Goal: Answer question/provide support

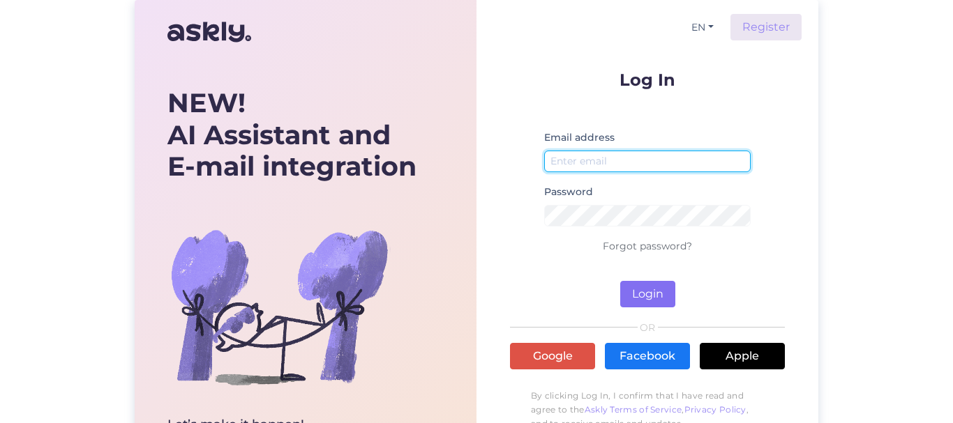
type input "[EMAIL_ADDRESS][DOMAIN_NAME]"
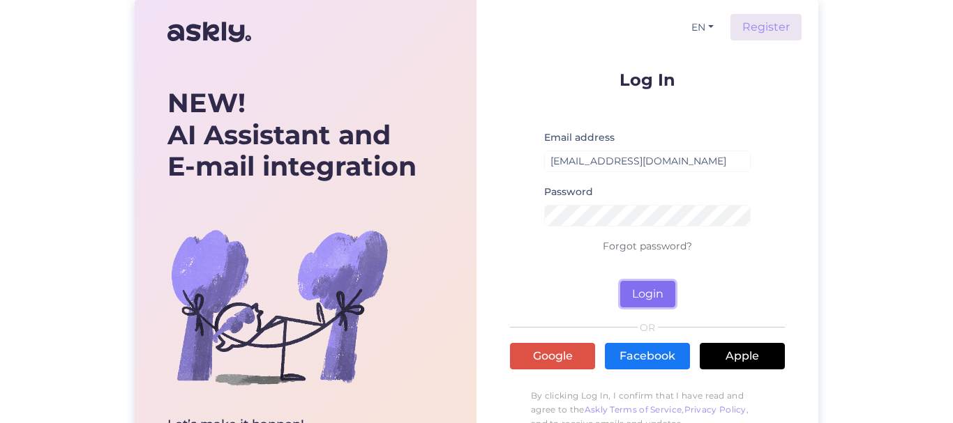
click at [646, 294] on button "Login" at bounding box center [647, 294] width 55 height 26
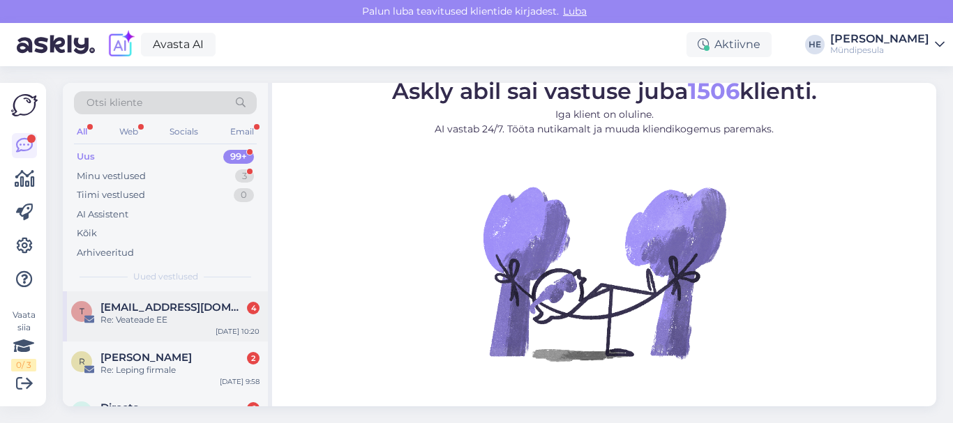
click at [123, 308] on span "[EMAIL_ADDRESS][DOMAIN_NAME]" at bounding box center [172, 307] width 145 height 13
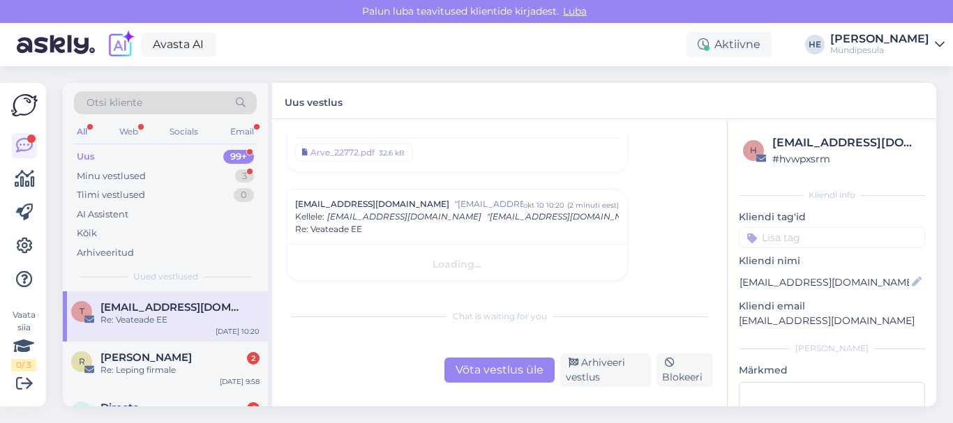
click at [156, 308] on span "[EMAIL_ADDRESS][DOMAIN_NAME]" at bounding box center [172, 307] width 145 height 13
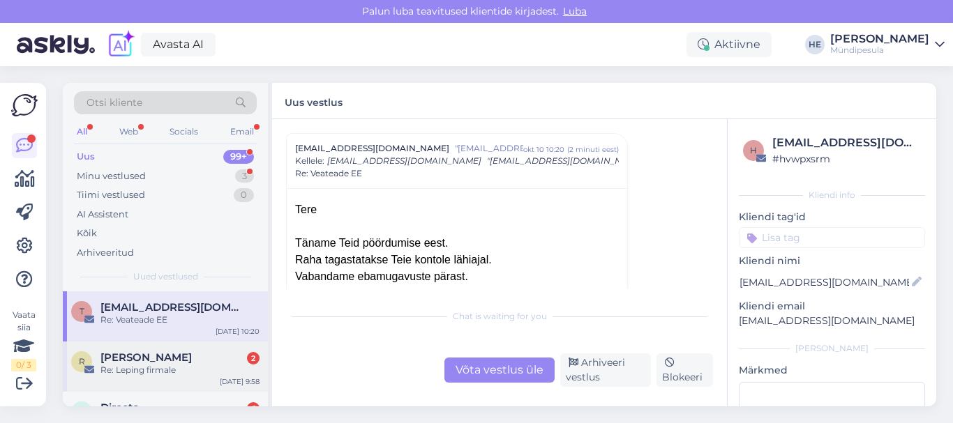
scroll to position [7879, 0]
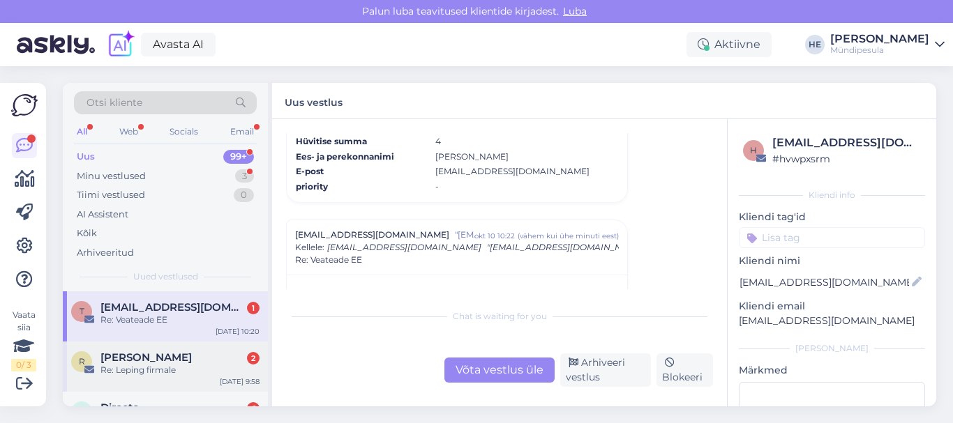
click at [141, 362] on span "[PERSON_NAME]" at bounding box center [145, 357] width 91 height 13
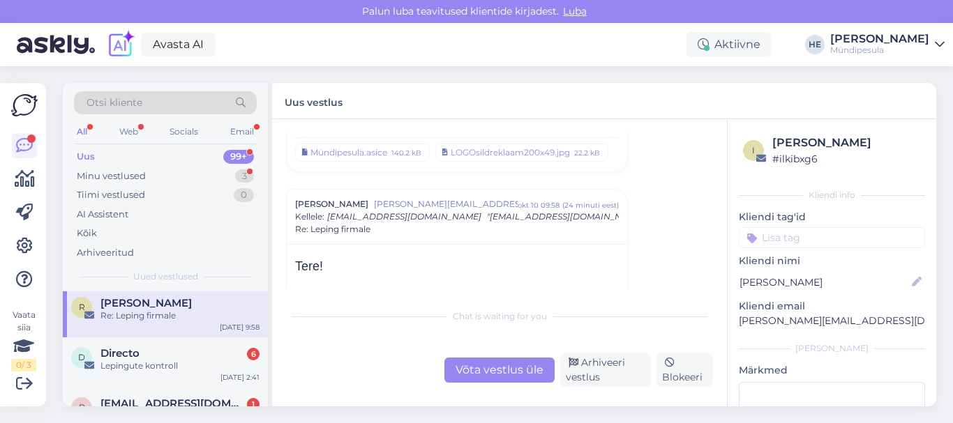
scroll to position [56, 0]
click at [141, 362] on div "Lepingute kontroll" at bounding box center [179, 364] width 159 height 13
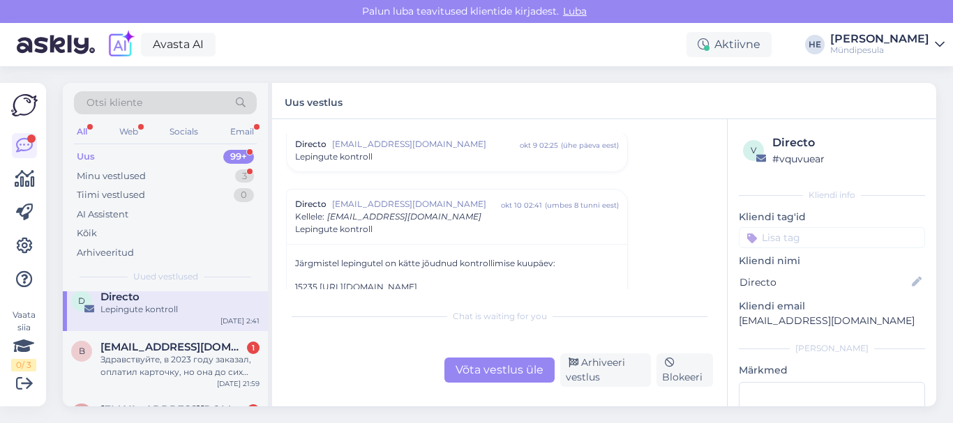
scroll to position [112, 0]
click at [141, 362] on div "Здравствуйте, в 2023 году заказал, оплатил карточку, но она до сих пор не пришл…" at bounding box center [179, 365] width 159 height 25
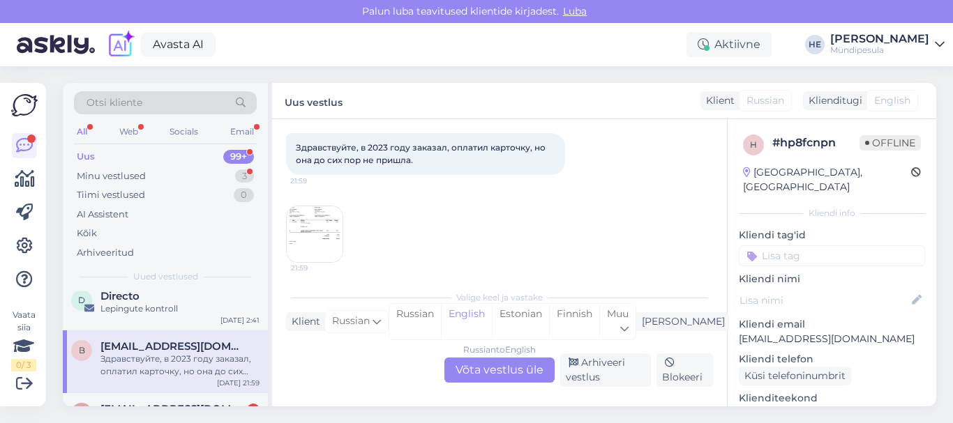
scroll to position [75, 0]
click at [317, 230] on img at bounding box center [315, 233] width 56 height 56
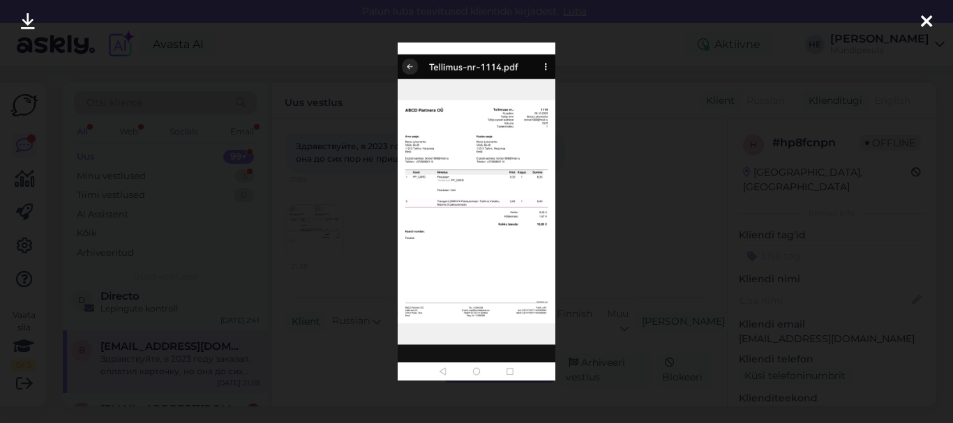
click at [929, 20] on icon at bounding box center [926, 22] width 11 height 18
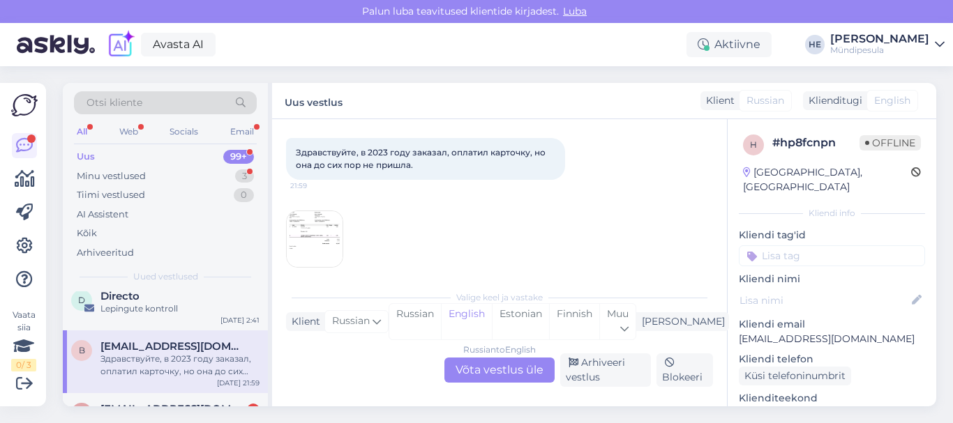
scroll to position [70, 0]
click at [308, 224] on img at bounding box center [315, 238] width 56 height 56
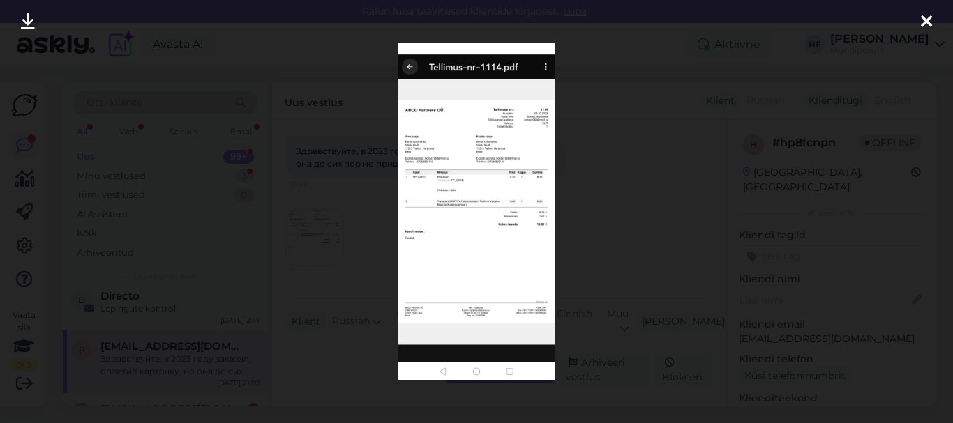
click at [925, 19] on icon at bounding box center [926, 22] width 11 height 18
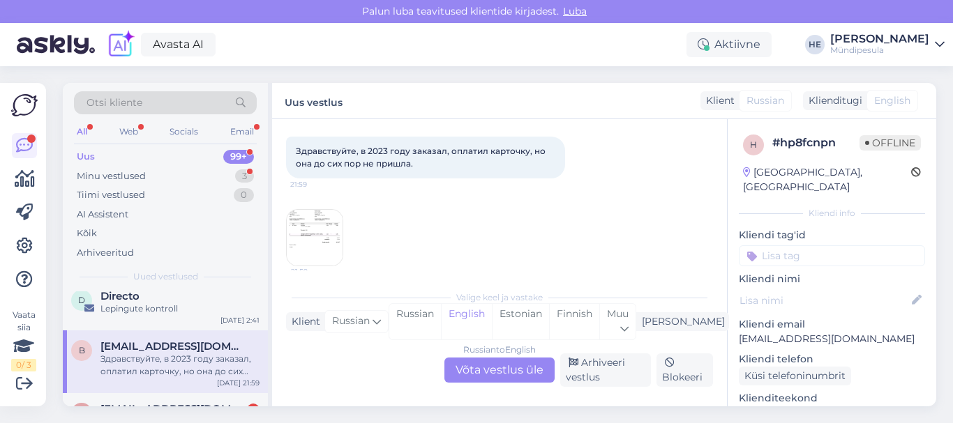
scroll to position [0, 0]
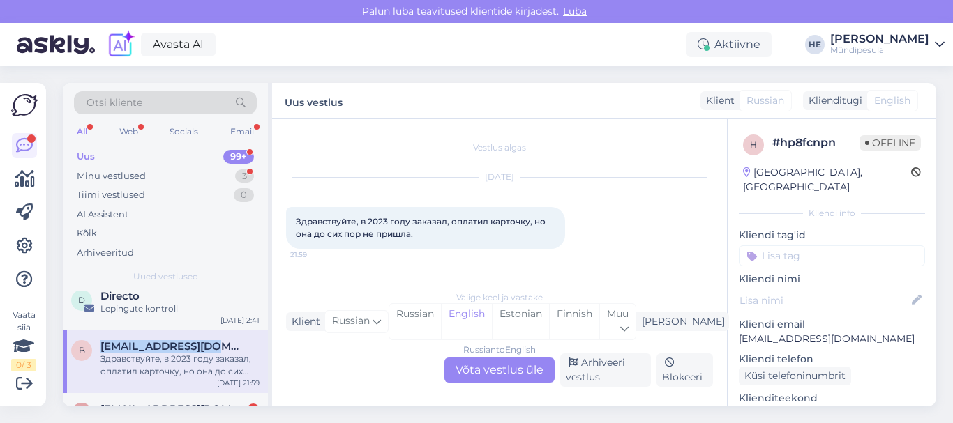
drag, startPoint x: 216, startPoint y: 346, endPoint x: 102, endPoint y: 344, distance: 114.4
click at [102, 344] on div "[EMAIL_ADDRESS][DOMAIN_NAME]" at bounding box center [179, 346] width 159 height 13
copy span "[EMAIL_ADDRESS][DOMAIN_NAME]"
click at [135, 370] on div "Здравствуйте, в 2023 году заказал, оплатил карточку, но она до сих пор не пришл…" at bounding box center [179, 365] width 159 height 25
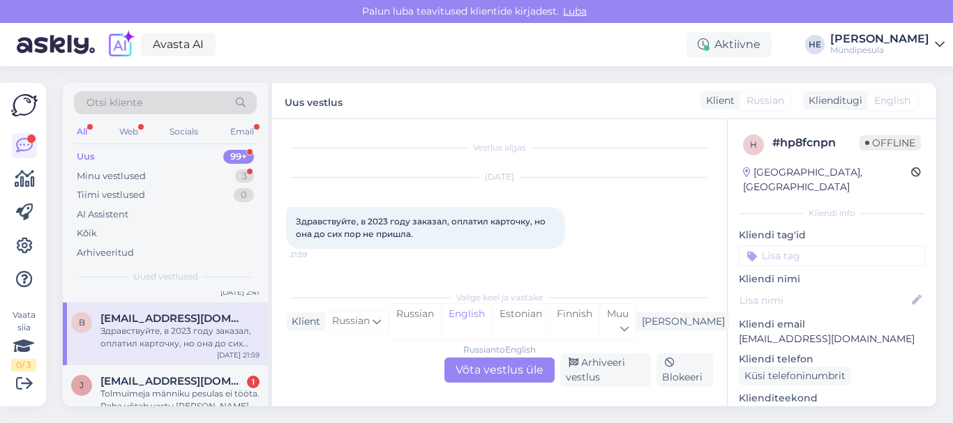
scroll to position [167, 0]
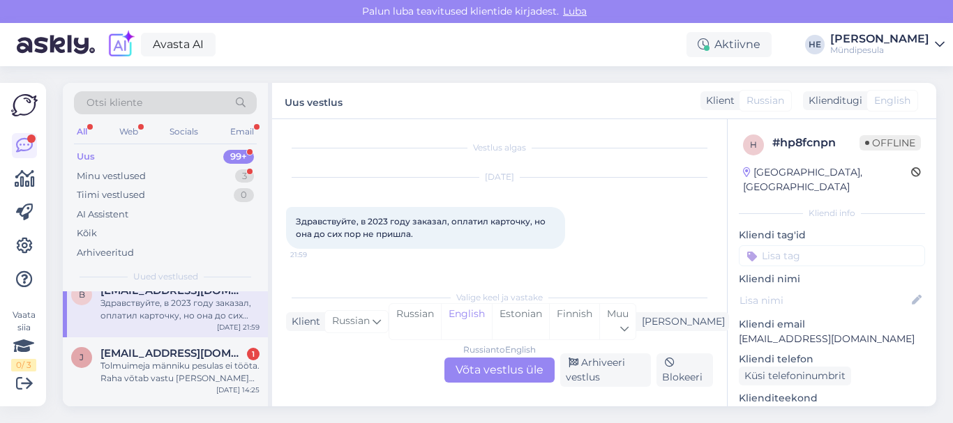
click at [135, 370] on div "Tolmuimeja männiku pesulas ei tööta. Raha võtab vastu [PERSON_NAME] kuid imemis…" at bounding box center [179, 372] width 159 height 25
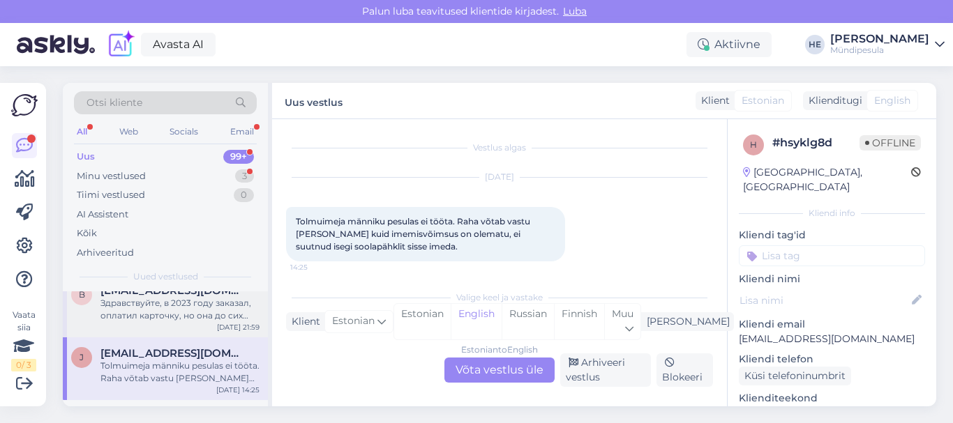
scroll to position [6, 0]
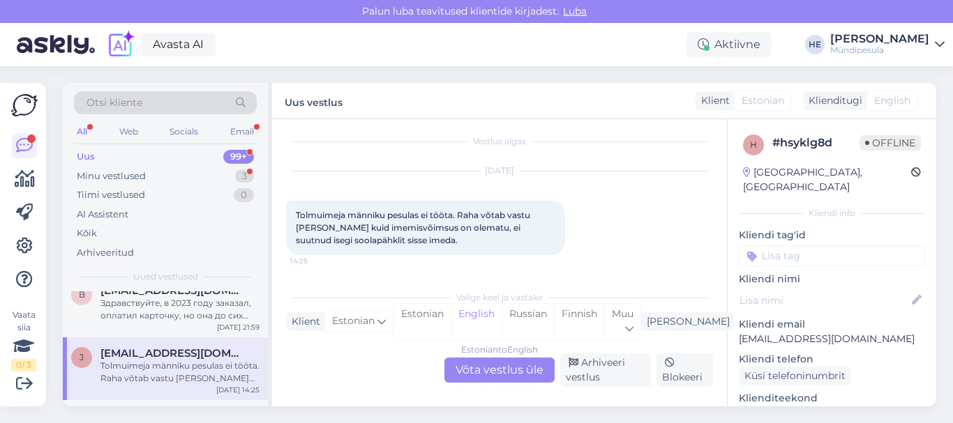
click at [495, 370] on div "Estonian to English Võta vestlus üle" at bounding box center [499, 370] width 110 height 25
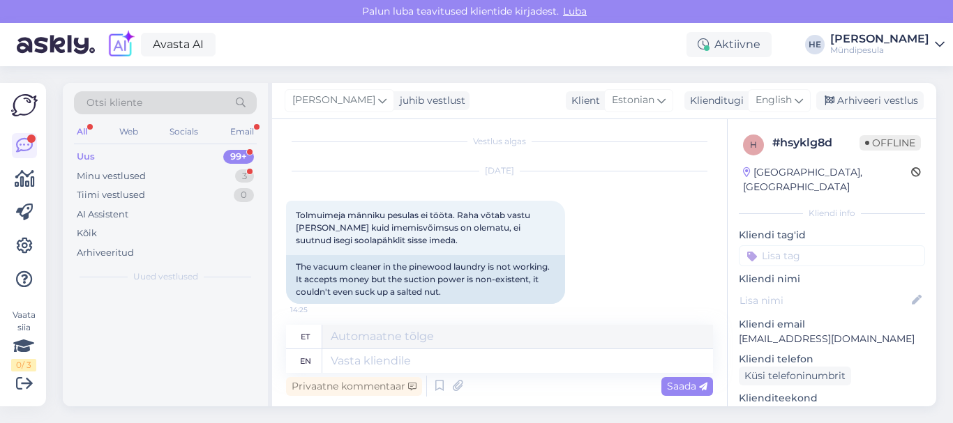
scroll to position [0, 0]
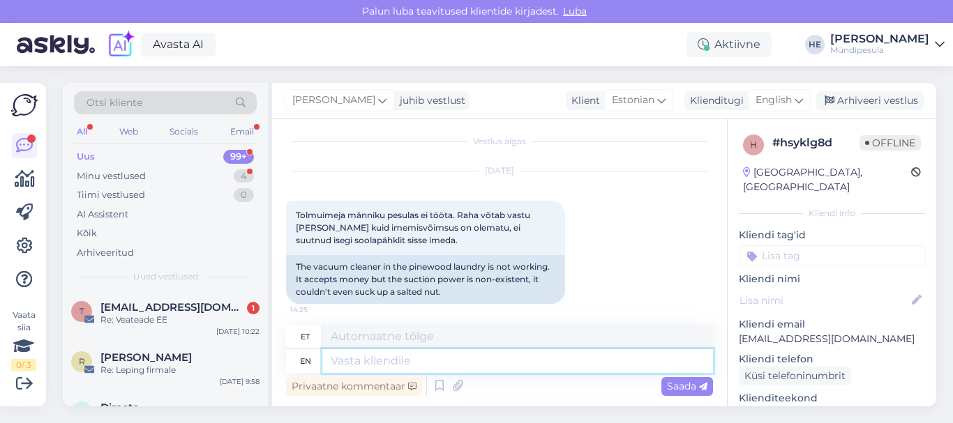
click at [368, 363] on textarea at bounding box center [517, 361] width 391 height 24
paste textarea "Tere Palun täitke meie kodulehel [PERSON_NAME] intsidenti kohta, et saaksime Te…"
type textarea "Tere Palun täitke meie kodulehel [PERSON_NAME] intsidenti kohta, et saaksime Te…"
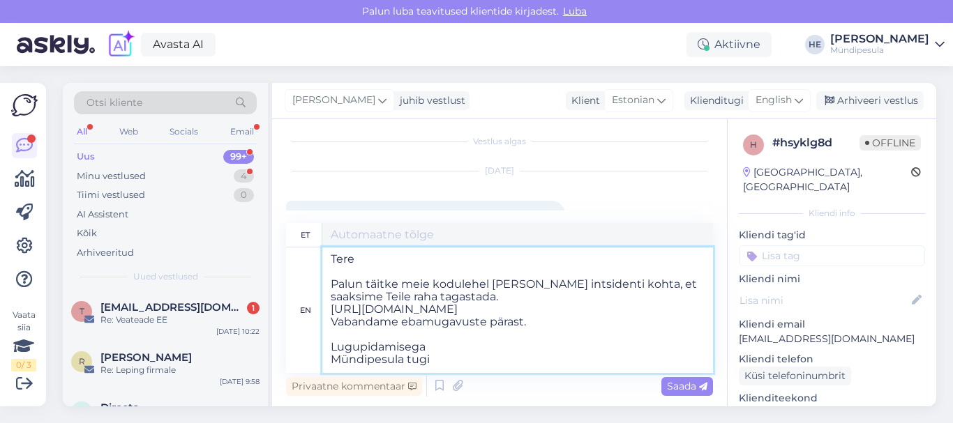
scroll to position [6, 0]
type textarea "Tere Palun täitke meie kodulehel [PERSON_NAME] intsidenti kohta, et saaksime Te…"
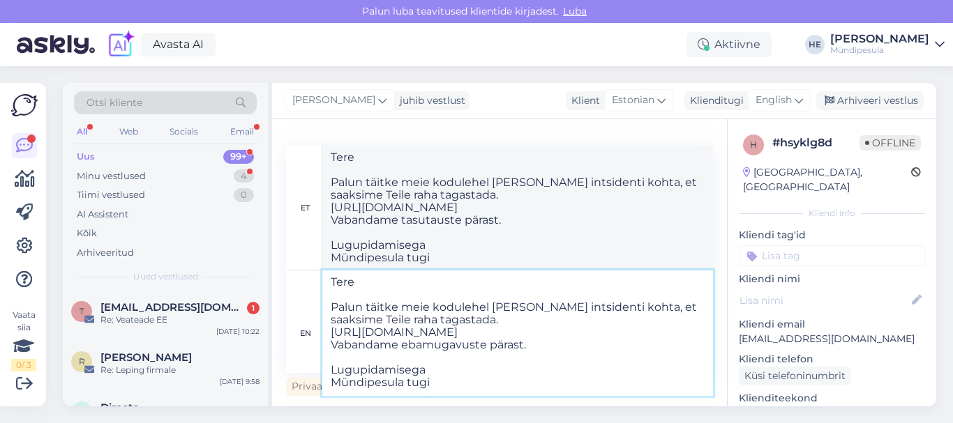
type textarea "Tere Palun täitke meie kodulehel [PERSON_NAME] intsidenti kohta, et saaksime Te…"
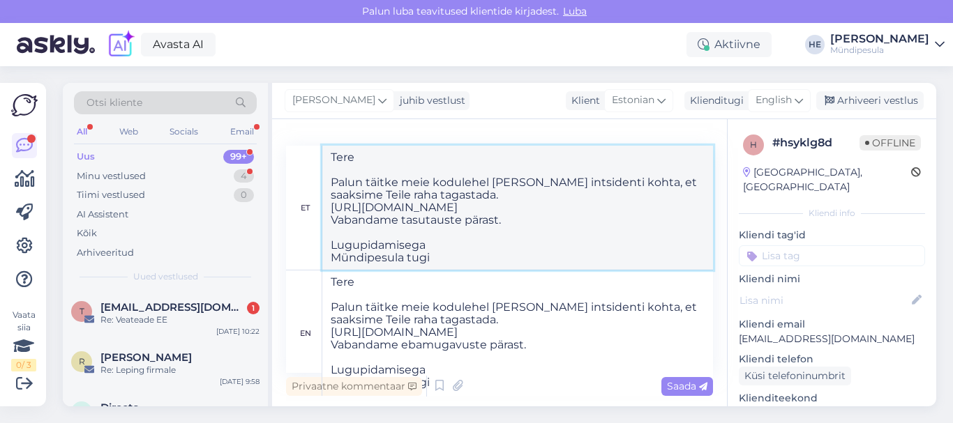
click at [605, 243] on textarea "Tere Palun täitke meie kodulehel [PERSON_NAME] intsidenti kohta, et saaksime Te…" at bounding box center [517, 208] width 391 height 124
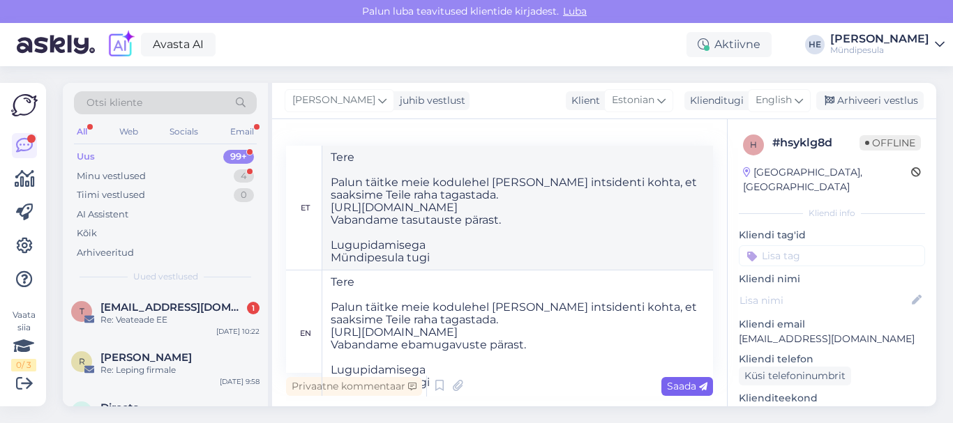
click at [678, 388] on span "Saada" at bounding box center [687, 386] width 40 height 13
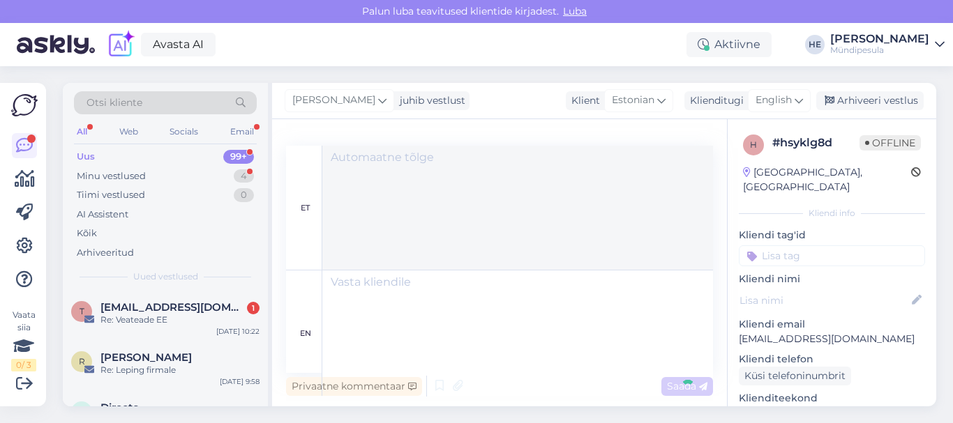
scroll to position [0, 0]
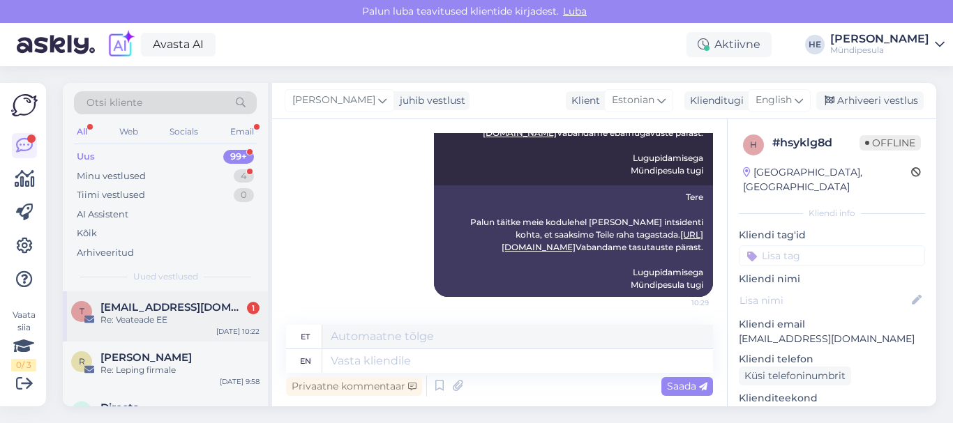
click at [140, 301] on div "t [EMAIL_ADDRESS][DOMAIN_NAME] 1 Re: Veateade EE [DATE] 10:22" at bounding box center [165, 316] width 205 height 50
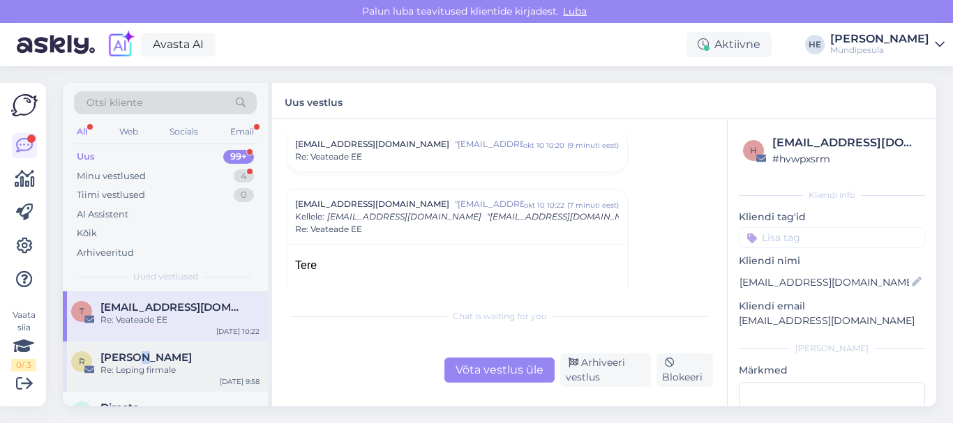
click at [138, 358] on span "[PERSON_NAME]" at bounding box center [145, 357] width 91 height 13
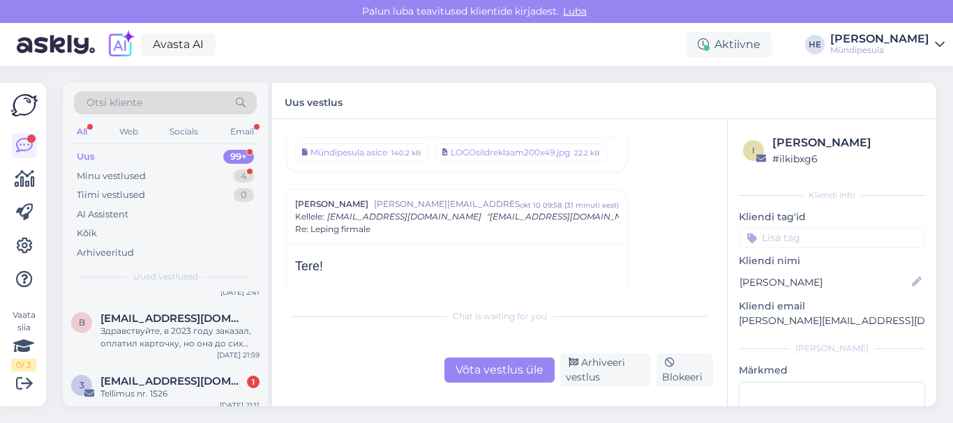
scroll to position [167, 0]
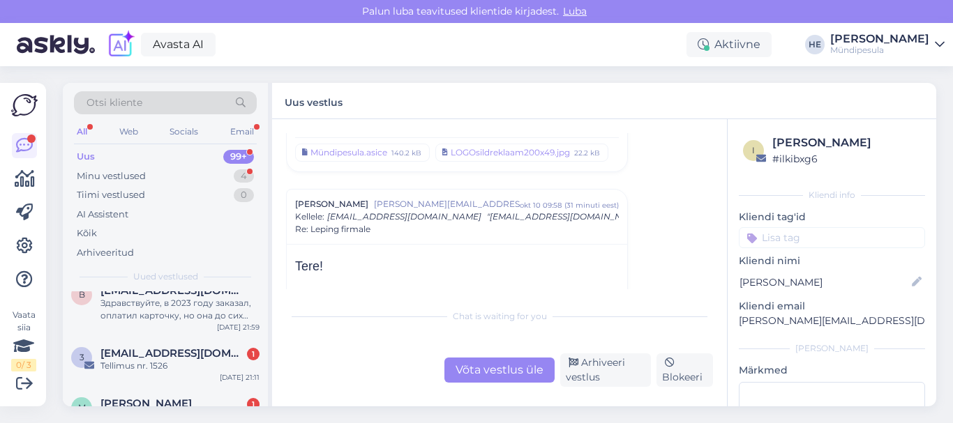
click at [138, 358] on span "[EMAIL_ADDRESS][DOMAIN_NAME]" at bounding box center [172, 353] width 145 height 13
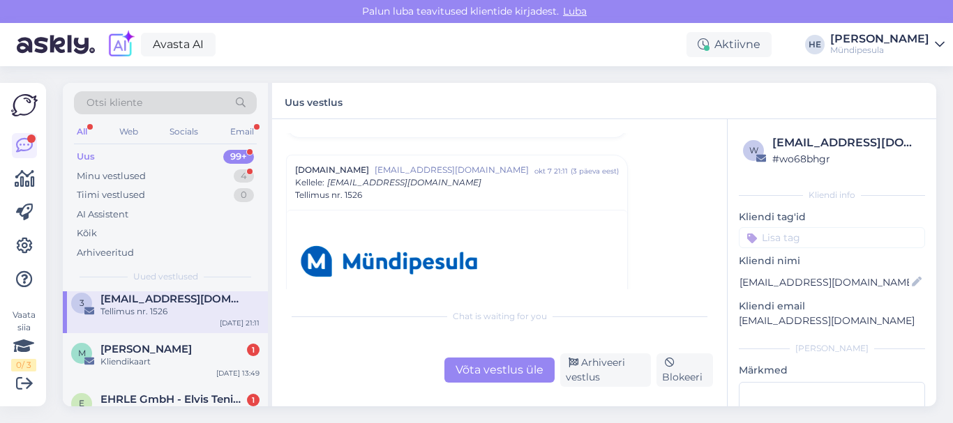
scroll to position [223, 0]
click at [138, 358] on div "Kliendikaart" at bounding box center [179, 360] width 159 height 13
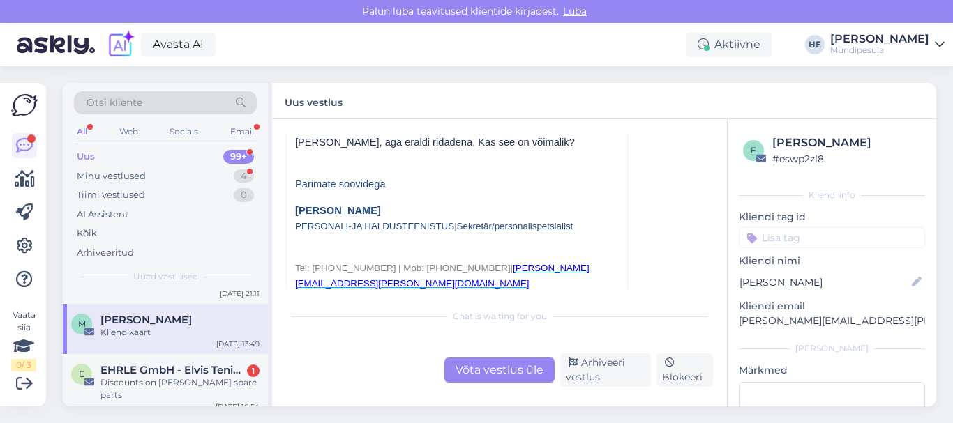
scroll to position [231, 0]
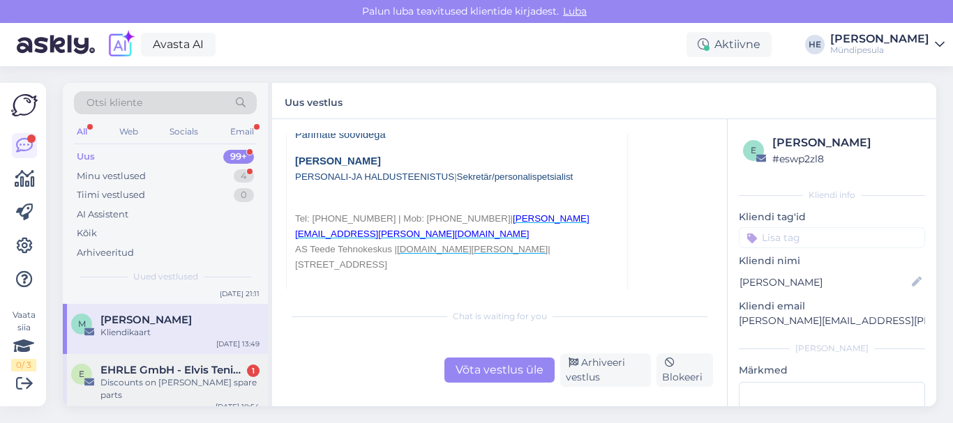
click at [142, 376] on span "EHRLE GmbH - Elvis Teninsons" at bounding box center [172, 370] width 145 height 13
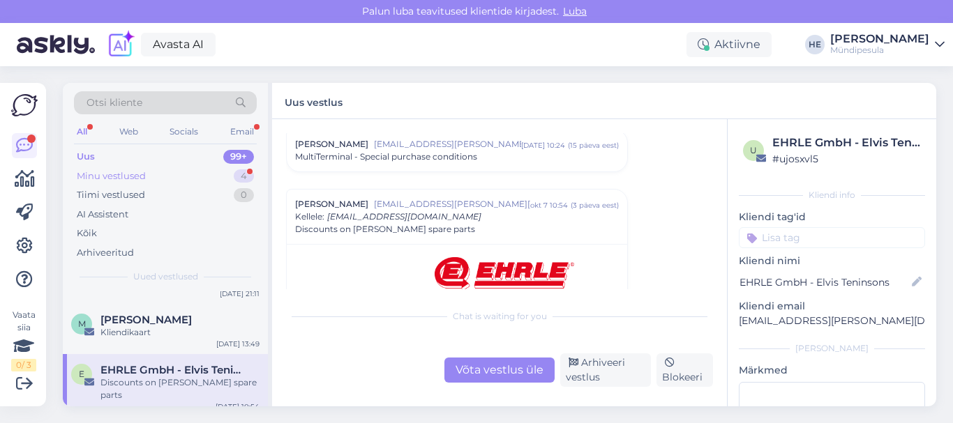
click at [118, 179] on div "Minu vestlused" at bounding box center [111, 176] width 69 height 14
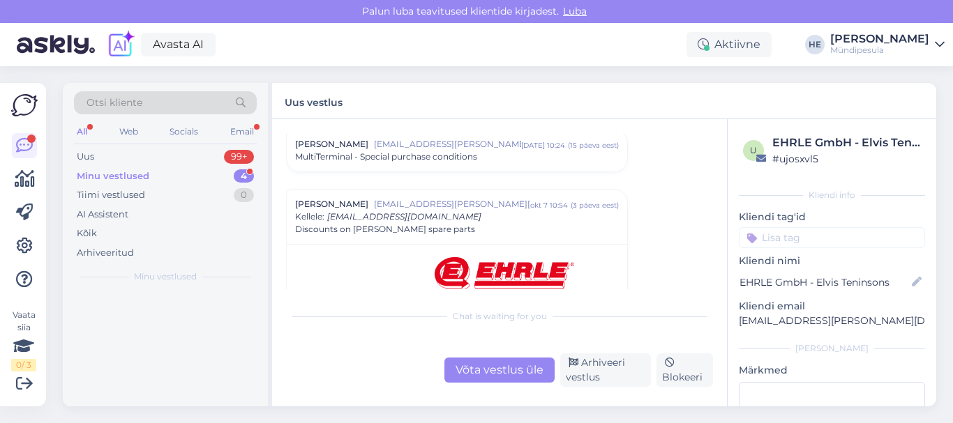
scroll to position [0, 0]
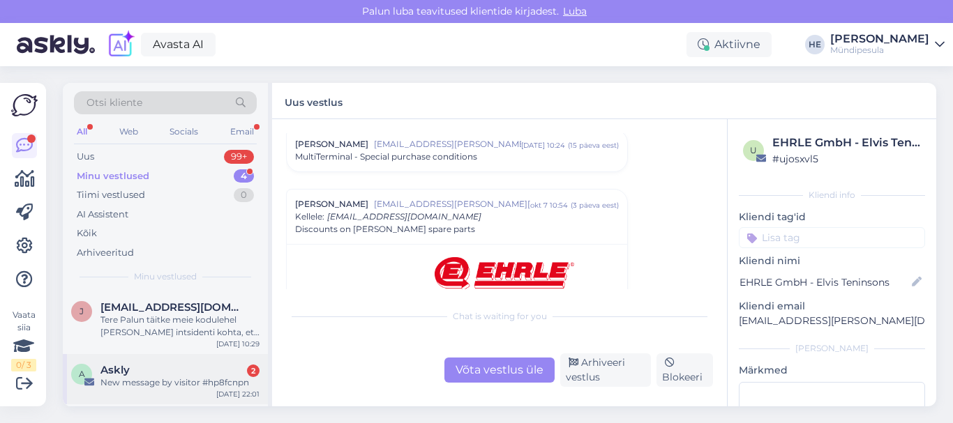
click at [130, 377] on div "New message by visitor #hp8fcnpn" at bounding box center [179, 383] width 159 height 13
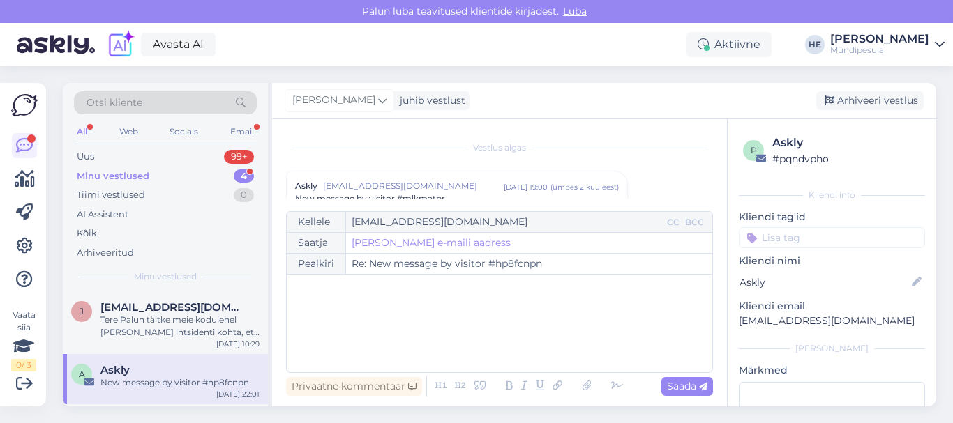
scroll to position [5975, 0]
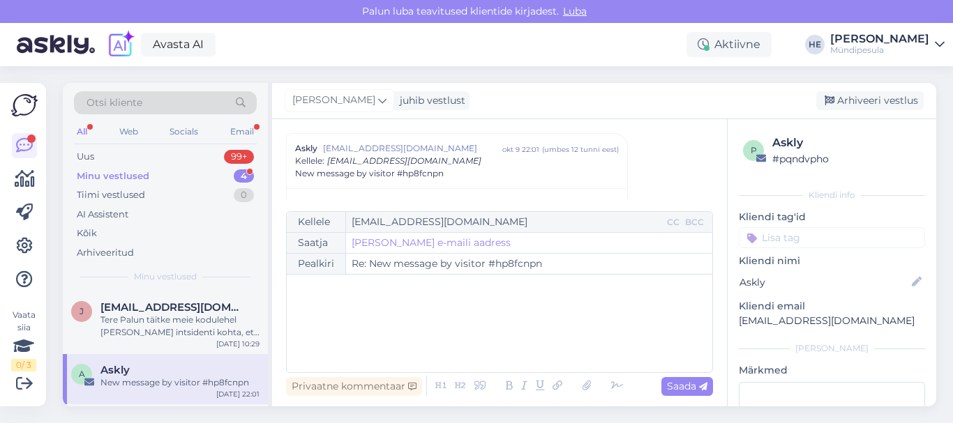
click at [115, 172] on div "Minu vestlused" at bounding box center [113, 176] width 73 height 14
click at [137, 314] on div "Tere Palun täitke meie kodulehel [PERSON_NAME] intsidenti kohta, et saaksime Te…" at bounding box center [179, 326] width 159 height 25
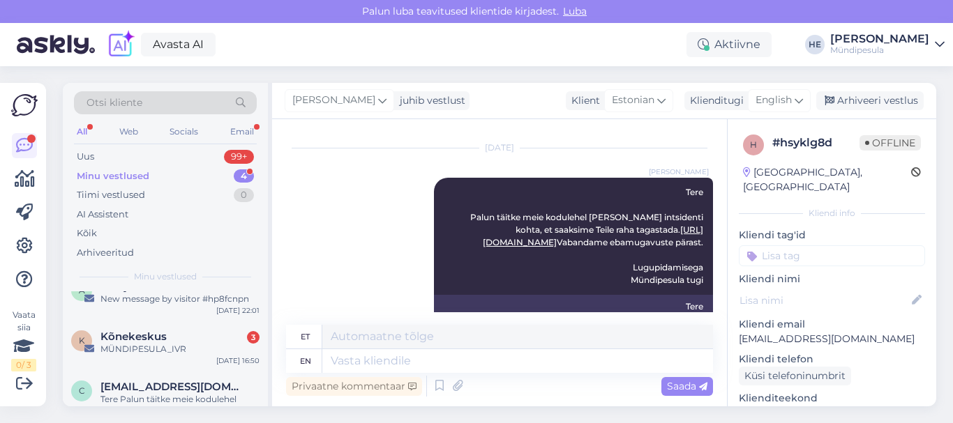
scroll to position [111, 0]
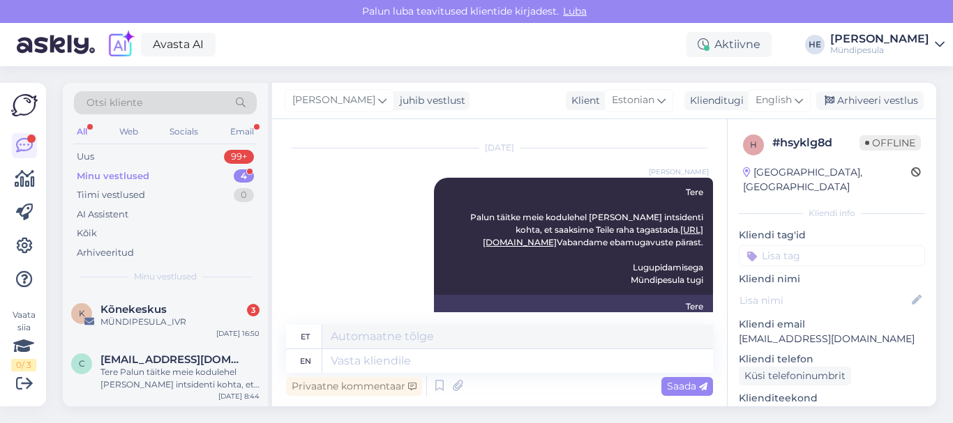
click at [137, 314] on span "Kõnekeskus" at bounding box center [133, 309] width 66 height 13
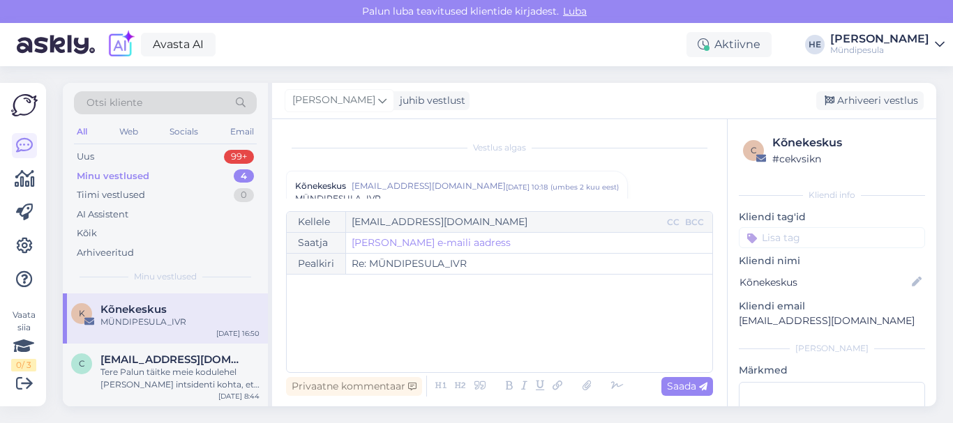
scroll to position [5975, 0]
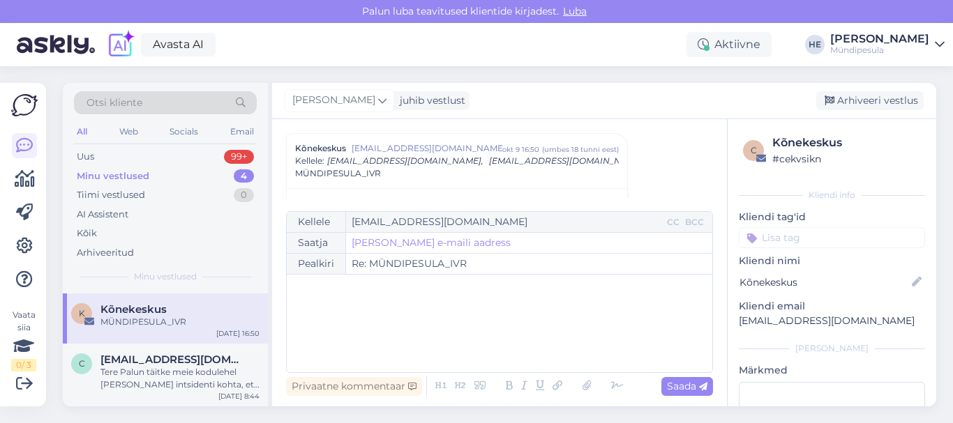
click at [938, 46] on icon at bounding box center [939, 44] width 10 height 11
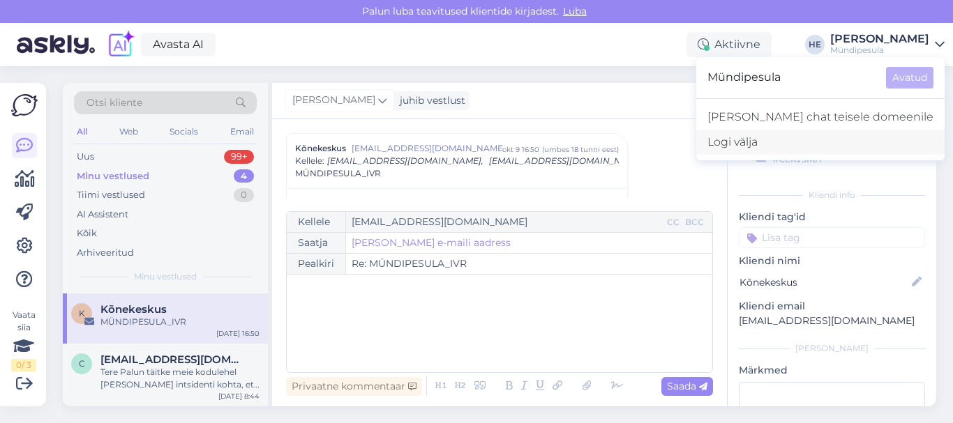
click at [806, 136] on div "Logi välja" at bounding box center [820, 142] width 248 height 25
